Goal: Task Accomplishment & Management: Use online tool/utility

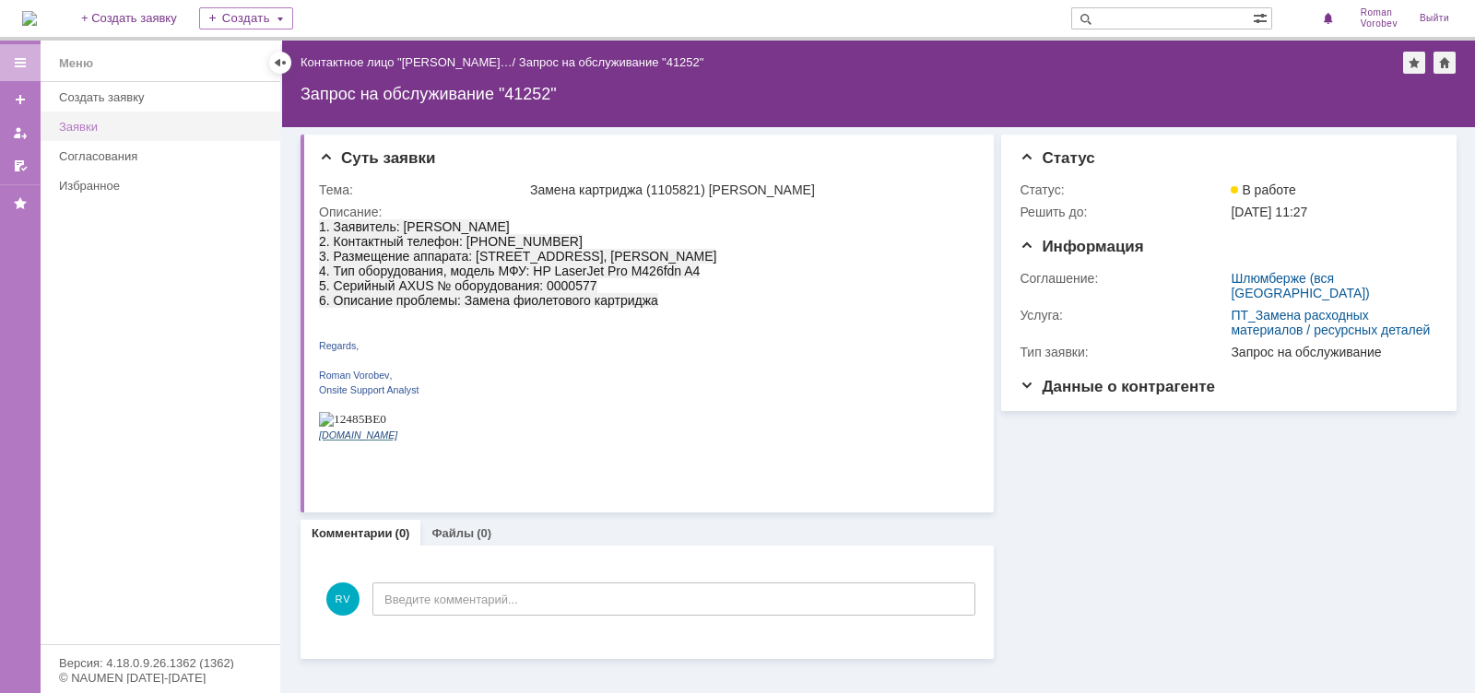
click at [143, 124] on div "Заявки" at bounding box center [164, 127] width 210 height 14
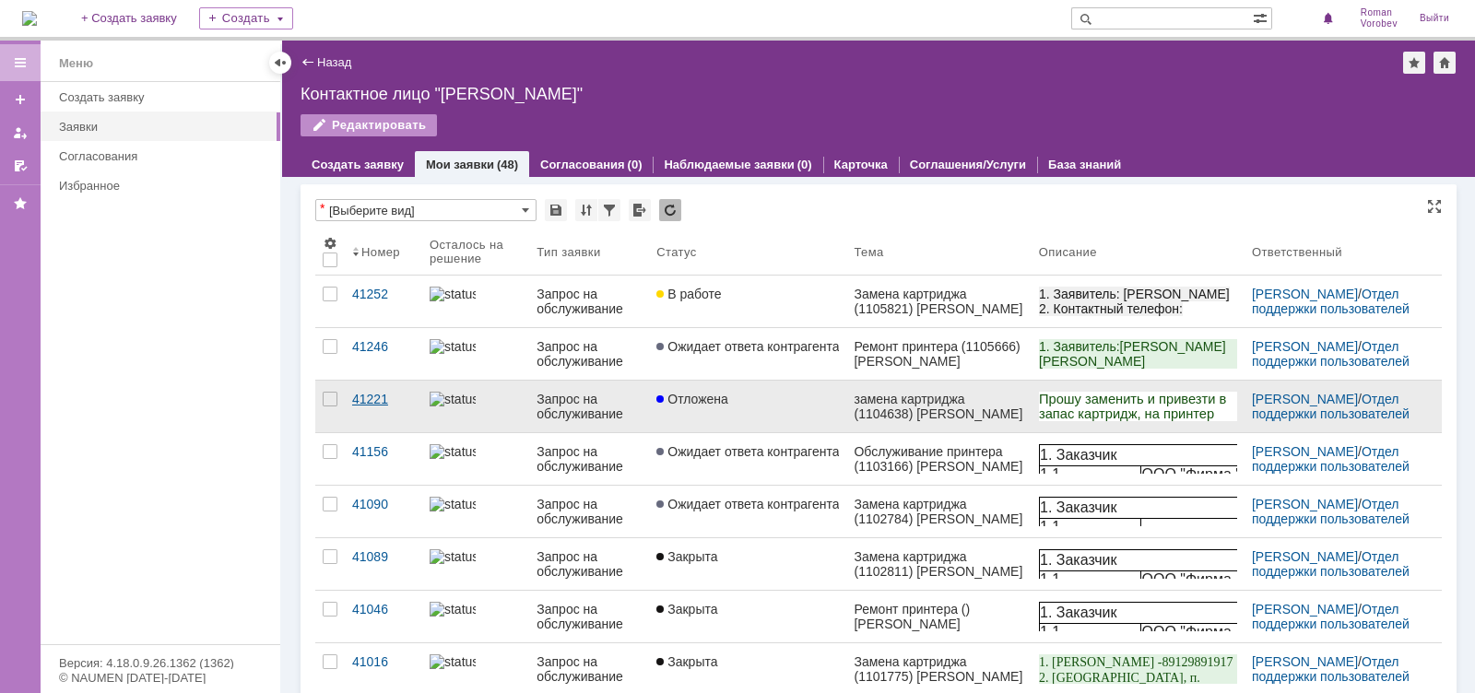
click at [374, 395] on div "41221" at bounding box center [383, 399] width 63 height 15
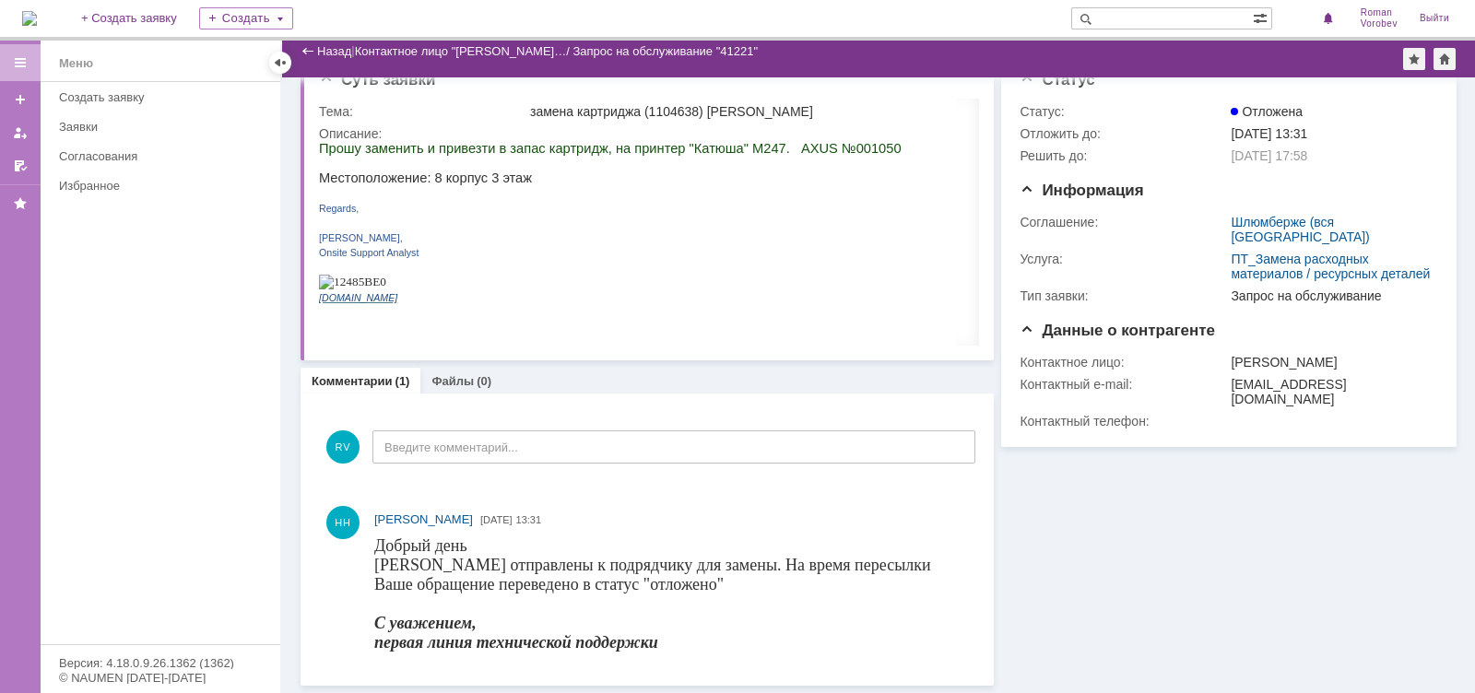
scroll to position [30, 0]
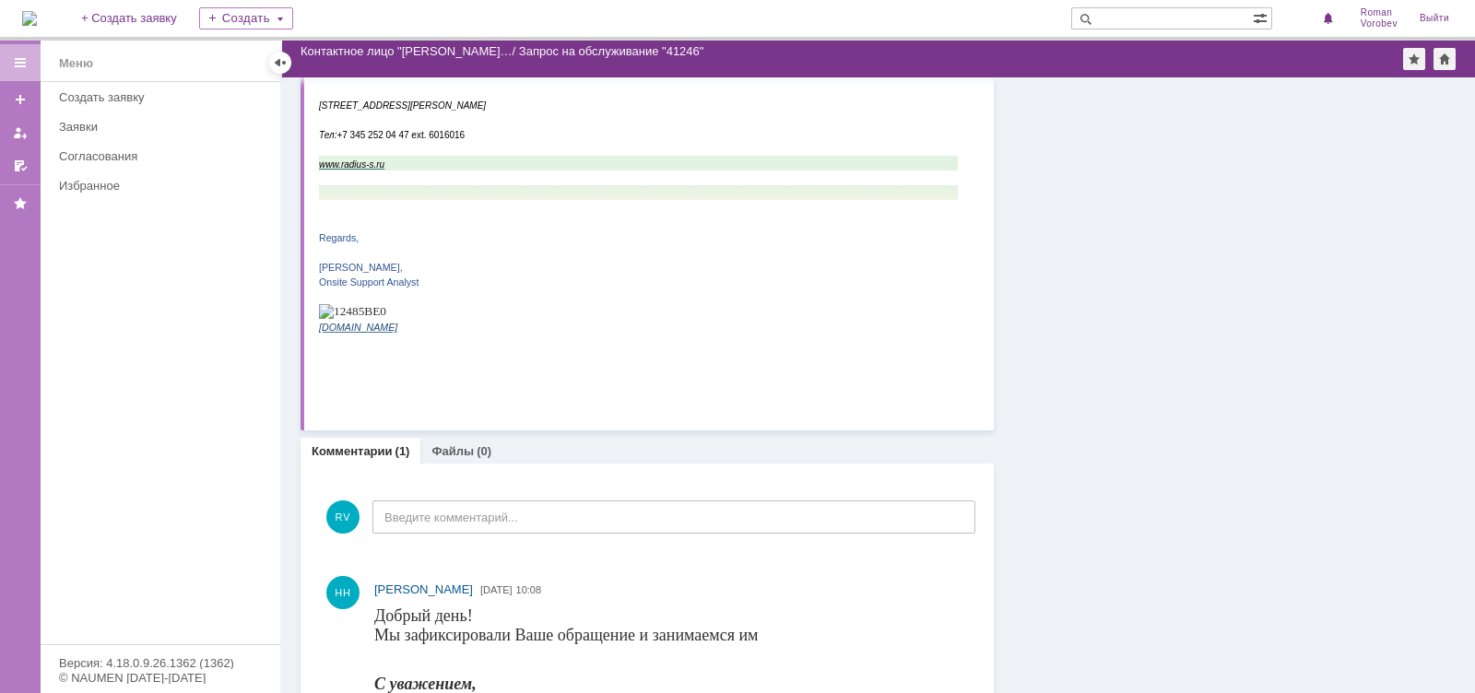
scroll to position [369, 0]
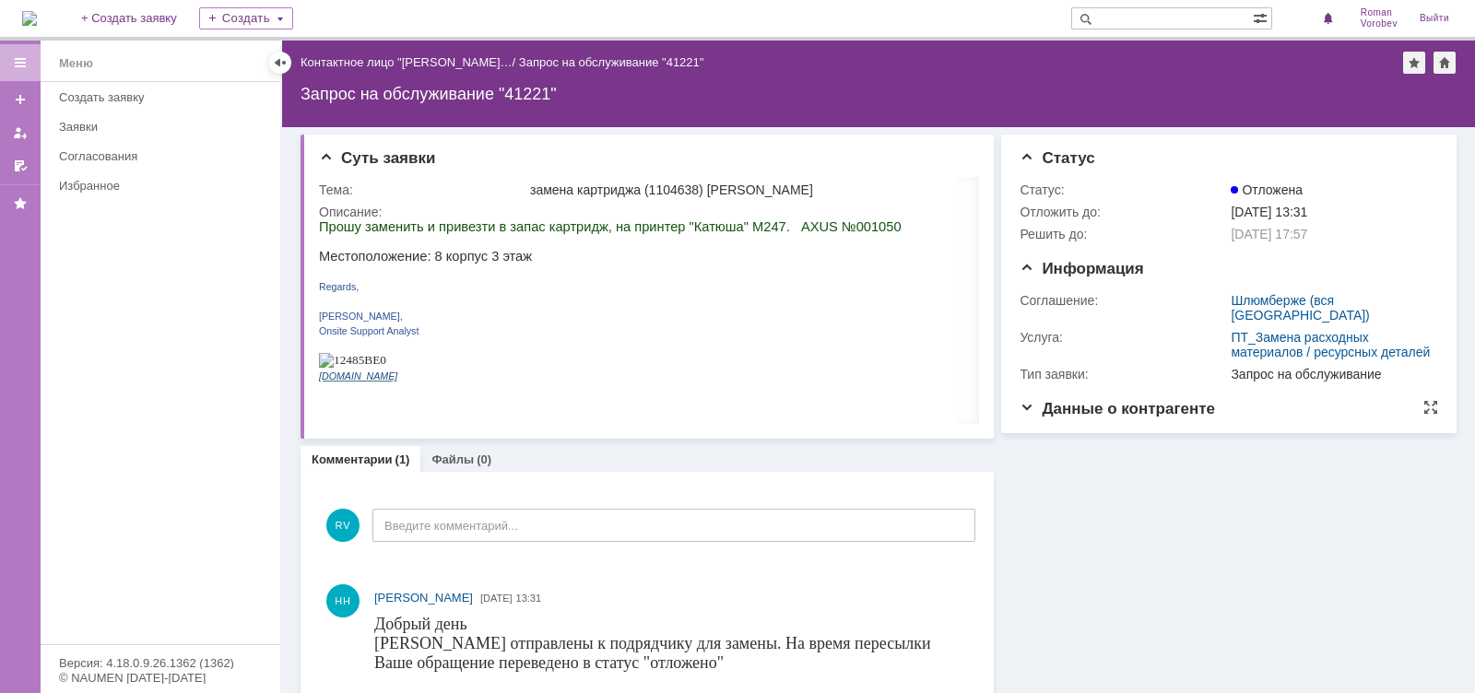
click at [1020, 410] on span "Данные о контрагенте" at bounding box center [1117, 409] width 195 height 18
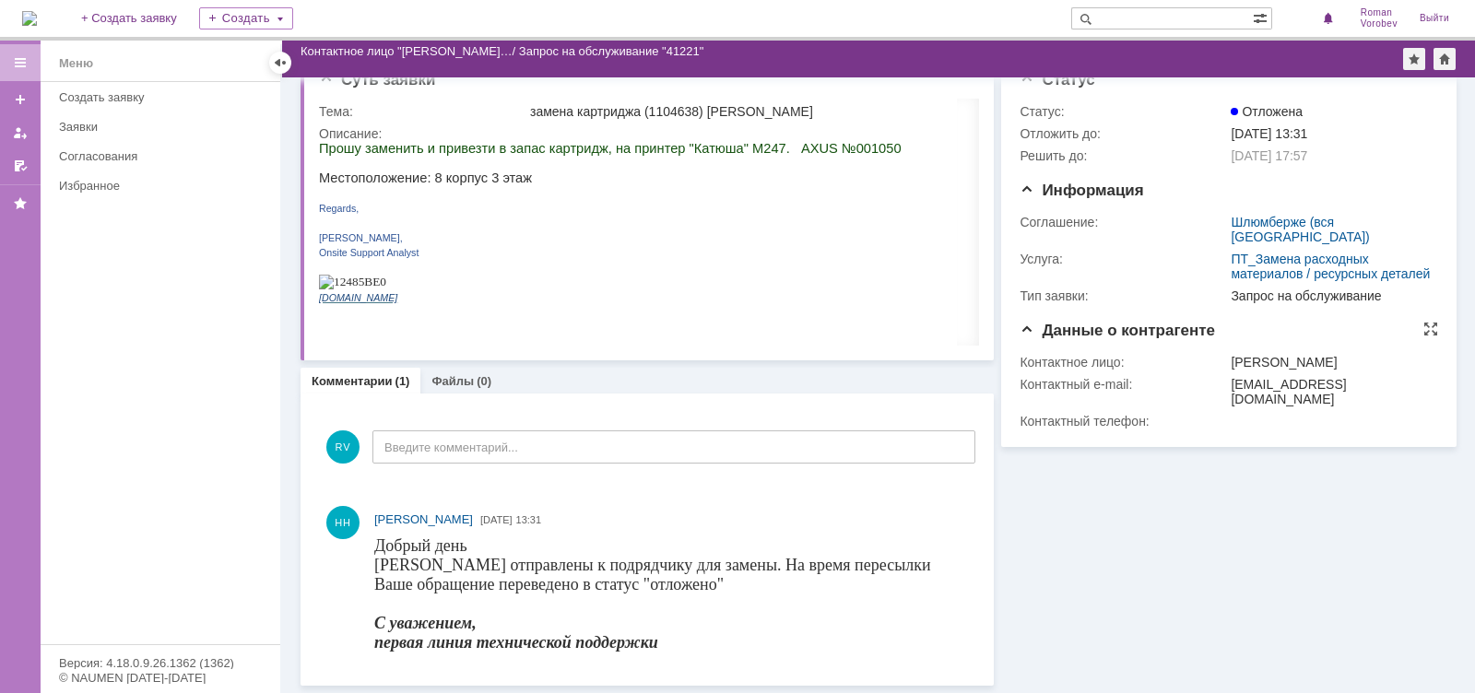
scroll to position [30, 0]
